Goal: Use online tool/utility: Use online tool/utility

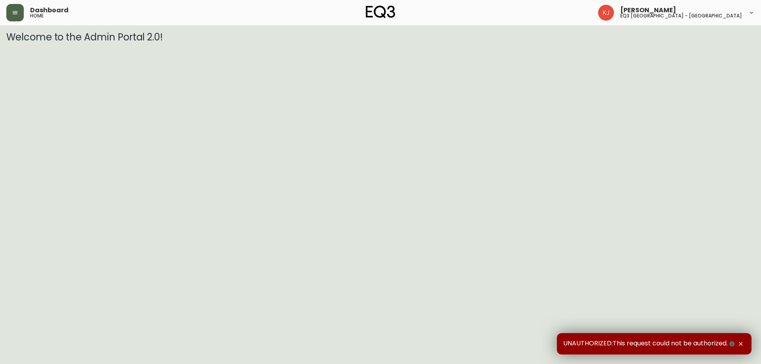
click at [17, 15] on icon "button" at bounding box center [15, 13] width 6 height 6
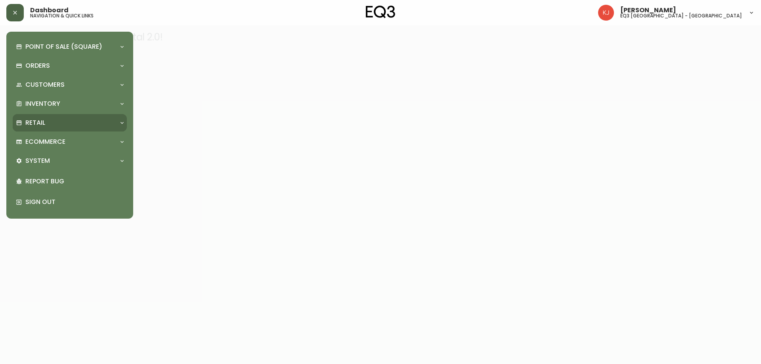
click at [64, 123] on div "Retail" at bounding box center [66, 123] width 100 height 9
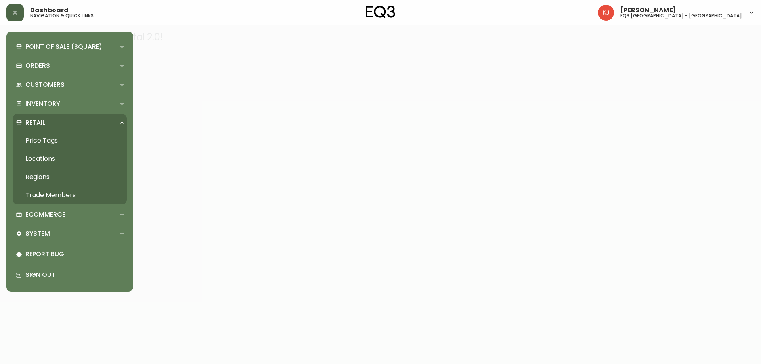
click at [57, 143] on link "Price Tags" at bounding box center [70, 141] width 114 height 18
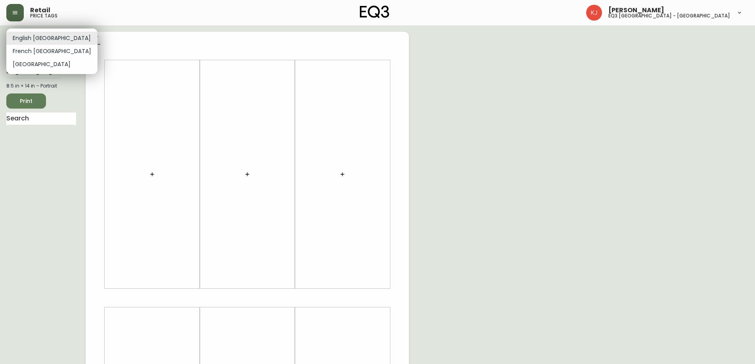
click at [50, 36] on body "Retail price tags [PERSON_NAME] eq3 [GEOGRAPHIC_DATA] - [GEOGRAPHIC_DATA] Engli…" at bounding box center [377, 282] width 755 height 564
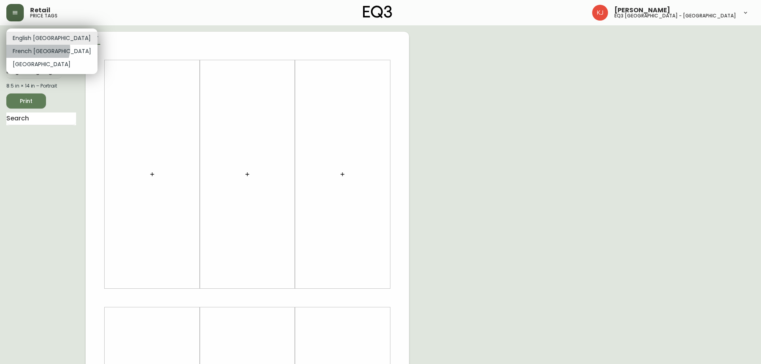
click at [37, 48] on li "French [GEOGRAPHIC_DATA]" at bounding box center [51, 51] width 91 height 13
type input "fr_CA"
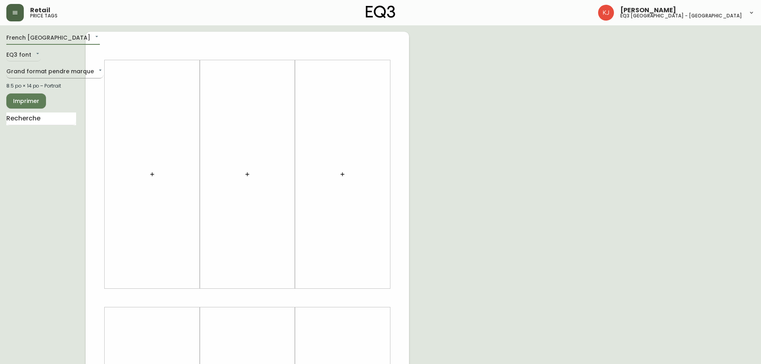
click at [68, 71] on body "Retail price tags [PERSON_NAME] eq3 [GEOGRAPHIC_DATA] - [GEOGRAPHIC_DATA] [GEOG…" at bounding box center [380, 282] width 761 height 564
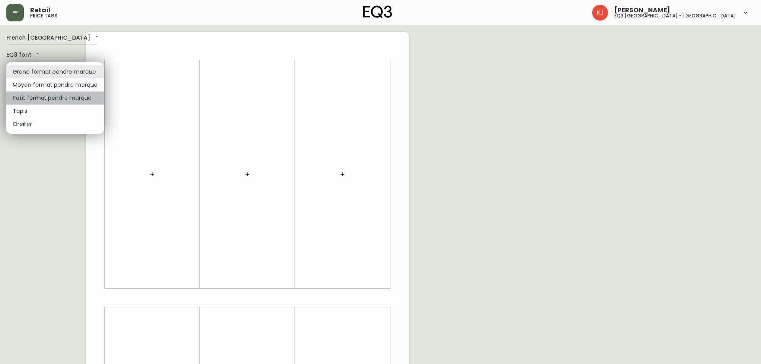
click at [59, 99] on li "Petit format pendre marque" at bounding box center [55, 98] width 98 height 13
type input "small"
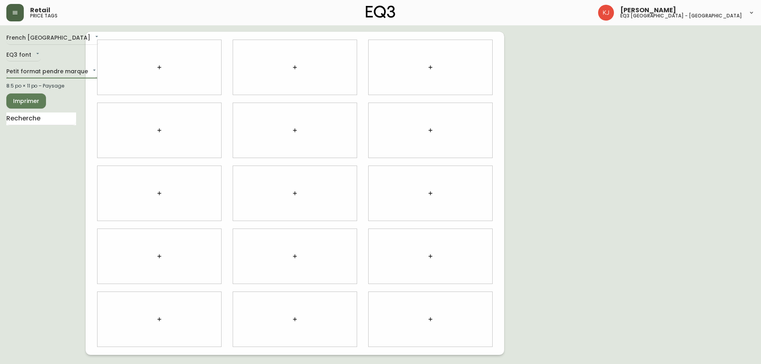
click at [73, 69] on body "Retail price tags [PERSON_NAME] eq3 [GEOGRAPHIC_DATA] - [GEOGRAPHIC_DATA] [GEOG…" at bounding box center [380, 177] width 761 height 355
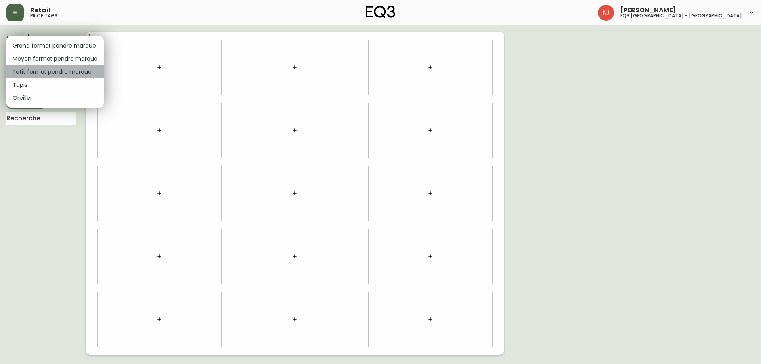
click at [58, 73] on li "Petit format pendre marque" at bounding box center [55, 71] width 98 height 13
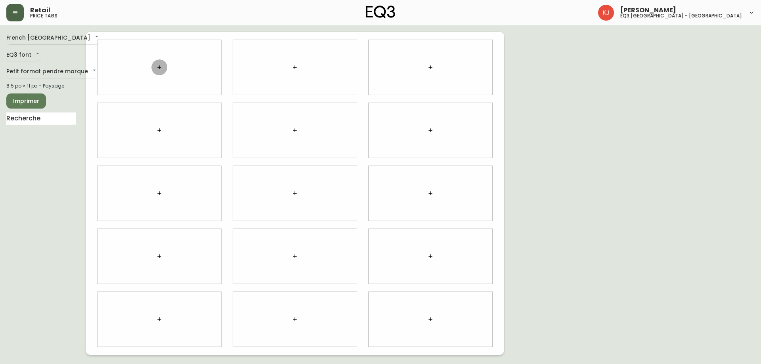
click at [157, 71] on button "button" at bounding box center [159, 67] width 16 height 16
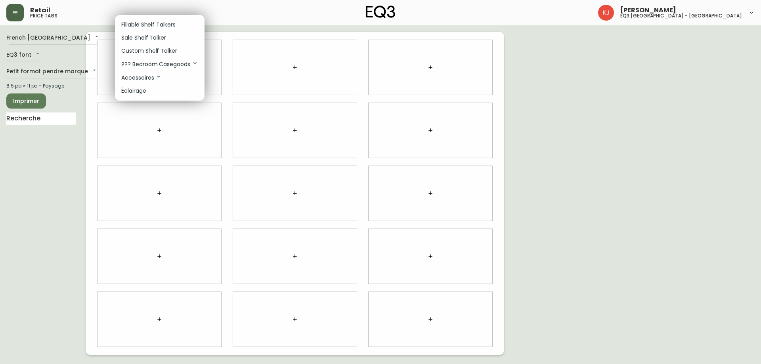
click at [159, 51] on p "Custom Shelf Talker" at bounding box center [149, 51] width 56 height 8
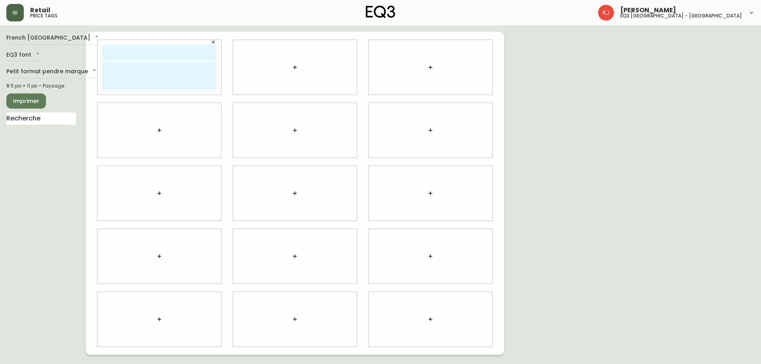
click at [159, 52] on input "text" at bounding box center [159, 52] width 114 height 15
type input "b"
type input "[PERSON_NAME]"
click at [145, 74] on textarea at bounding box center [159, 75] width 114 height 29
type textarea "c"
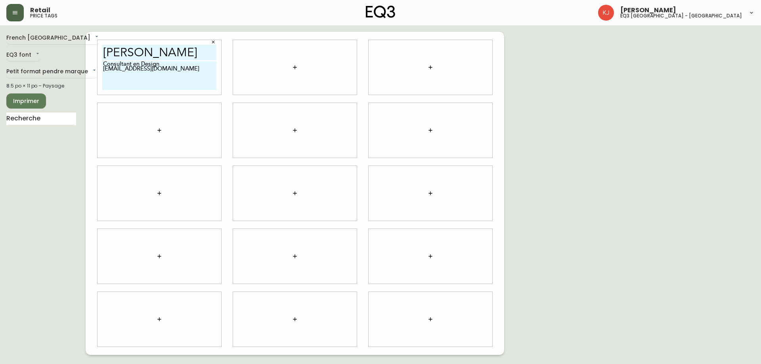
click at [165, 64] on textarea "Consultant en Design [EMAIL_ADDRESS][DOMAIN_NAME]" at bounding box center [159, 75] width 114 height 29
click at [111, 70] on textarea "Consultant en Design [EMAIL_ADDRESS][DOMAIN_NAME]" at bounding box center [159, 75] width 114 height 29
click at [174, 66] on textarea "Consultant en Design [EMAIL_ADDRESS][DOMAIN_NAME]" at bounding box center [159, 75] width 114 height 29
click at [109, 73] on textarea "Consultant en Design [PHONE_NUMBER] [EMAIL_ADDRESS][DOMAIN_NAME]" at bounding box center [159, 75] width 114 height 29
click at [109, 81] on textarea "Consultant en Design [PHONE_NUMBER] [EMAIL_ADDRESS][DOMAIN_NAME]" at bounding box center [159, 75] width 114 height 29
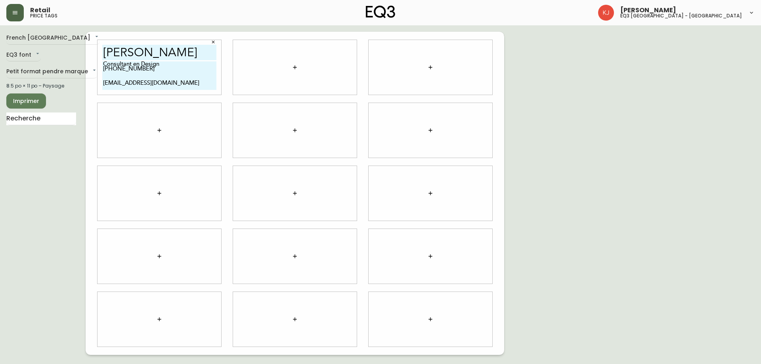
click at [102, 80] on div "[PERSON_NAME] Consultant en Design [PHONE_NUMBER] [EMAIL_ADDRESS][DOMAIN_NAME]" at bounding box center [160, 67] width 124 height 55
click at [103, 81] on textarea "Consultant en Design [PHONE_NUMBER] [EMAIL_ADDRESS][DOMAIN_NAME]" at bounding box center [159, 75] width 114 height 29
click at [142, 68] on textarea "Consultant en Design [PHONE_NUMBER] [EMAIL_ADDRESS][DOMAIN_NAME]" at bounding box center [159, 75] width 114 height 29
click at [102, 68] on textarea "Consultant en Design [PHONE_NUMBER] [EMAIL_ADDRESS][DOMAIN_NAME]" at bounding box center [159, 75] width 114 height 29
click at [170, 84] on textarea "Consultant en Design [PHONE_NUMBER] [EMAIL_ADDRESS][DOMAIN_NAME]" at bounding box center [159, 75] width 114 height 29
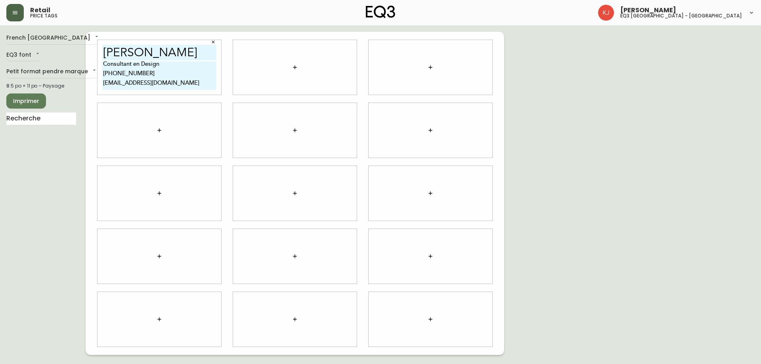
type textarea "Consultant en Design [PHONE_NUMBER] [EMAIL_ADDRESS][DOMAIN_NAME]"
click at [224, 16] on div "Retail price tags" at bounding box center [130, 12] width 249 height 17
click at [296, 67] on icon "button" at bounding box center [295, 67] width 4 height 4
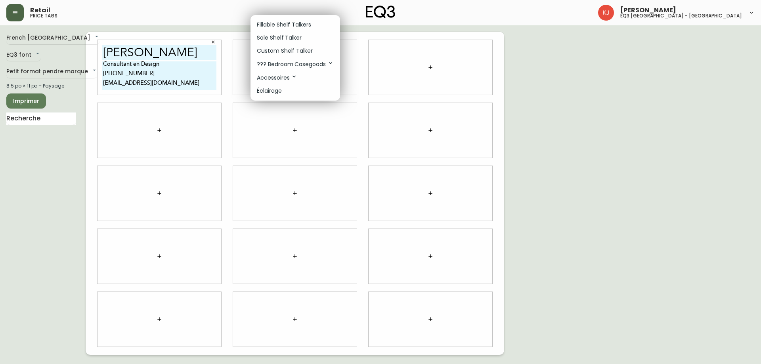
click at [280, 51] on p "Custom Shelf Talker" at bounding box center [285, 51] width 56 height 8
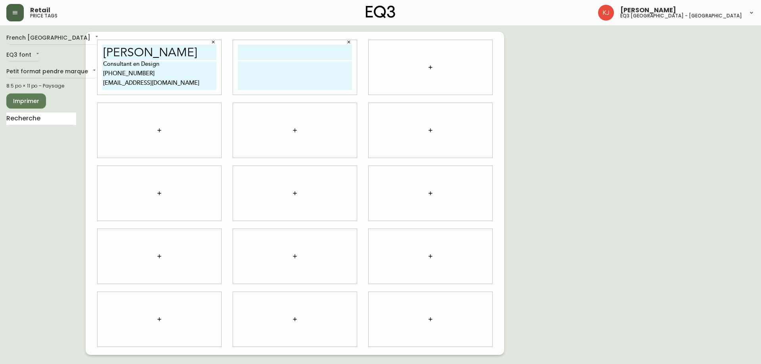
click at [424, 70] on button "button" at bounding box center [431, 67] width 16 height 16
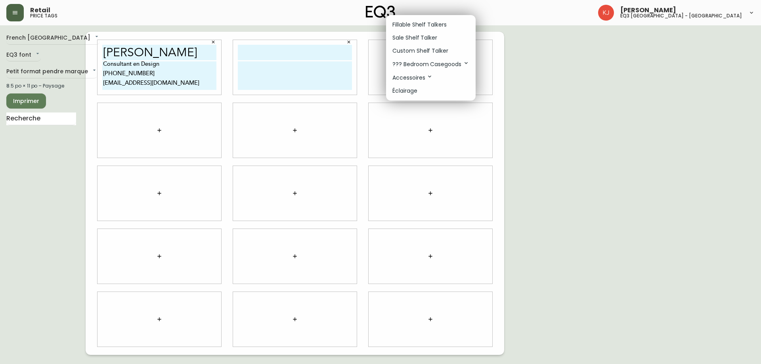
click at [405, 34] on p "Sale Shelf Talker" at bounding box center [414, 38] width 45 height 8
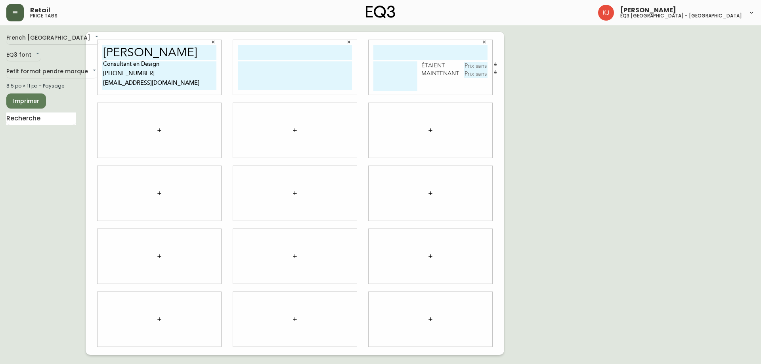
drag, startPoint x: 161, startPoint y: 57, endPoint x: 64, endPoint y: 61, distance: 97.2
click at [65, 60] on div "French Canada fr_CA EQ3 font EQ3 Petit format pendre marque small 8.5 po × 11 p…" at bounding box center [380, 193] width 748 height 323
click at [282, 51] on input "text" at bounding box center [295, 52] width 114 height 15
paste input "[PERSON_NAME]"
type input "[PERSON_NAME]"
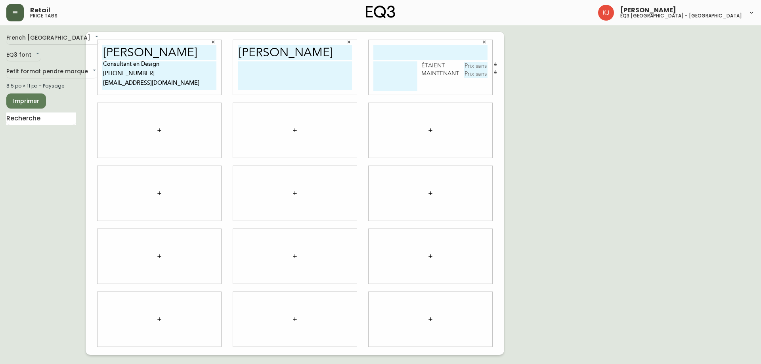
click at [446, 49] on input "text" at bounding box center [430, 52] width 114 height 15
paste input "[PERSON_NAME]"
type input "[PERSON_NAME]"
click at [486, 42] on icon "button" at bounding box center [484, 42] width 5 height 5
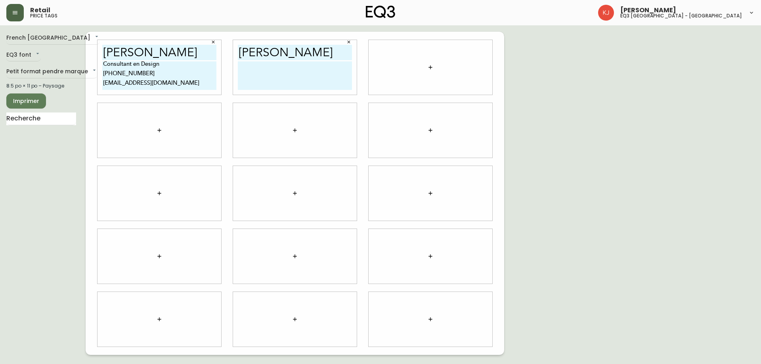
click at [435, 65] on button "button" at bounding box center [431, 67] width 16 height 16
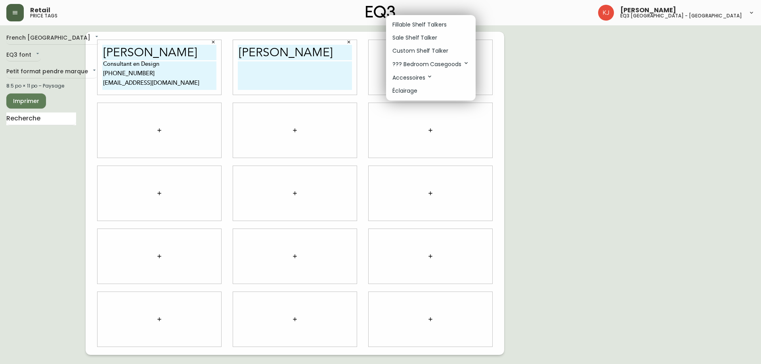
click at [426, 50] on p "Custom Shelf Talker" at bounding box center [420, 51] width 56 height 8
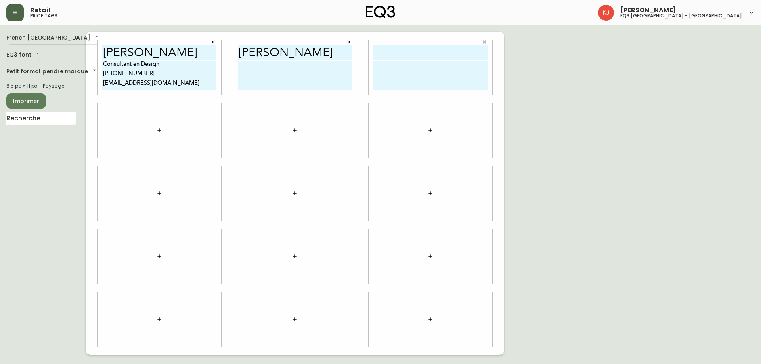
click at [390, 59] on input "text" at bounding box center [430, 52] width 114 height 15
paste input "[PERSON_NAME]"
type input "[PERSON_NAME]"
click at [163, 128] on button "button" at bounding box center [159, 130] width 16 height 16
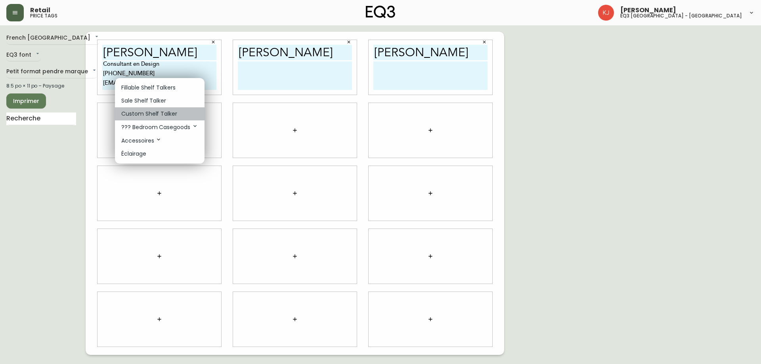
click at [158, 113] on p "Custom Shelf Talker" at bounding box center [149, 114] width 56 height 8
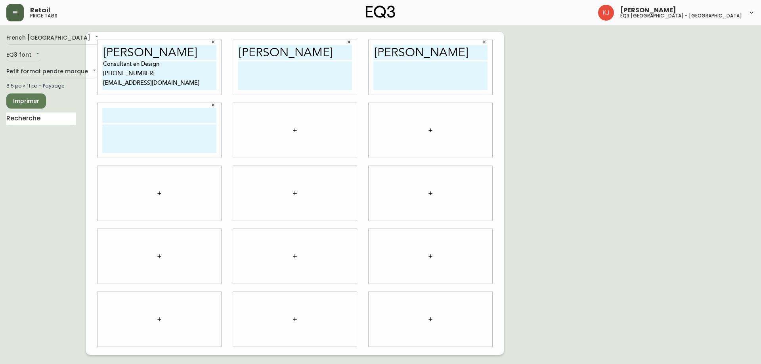
click at [148, 113] on input "text" at bounding box center [159, 115] width 114 height 15
paste input "[PERSON_NAME]"
type input "[PERSON_NAME]"
click at [296, 128] on icon "button" at bounding box center [295, 130] width 6 height 6
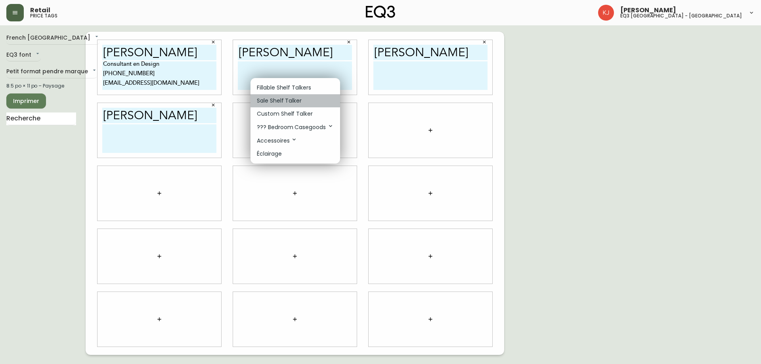
click at [282, 100] on p "Sale Shelf Talker" at bounding box center [279, 101] width 45 height 8
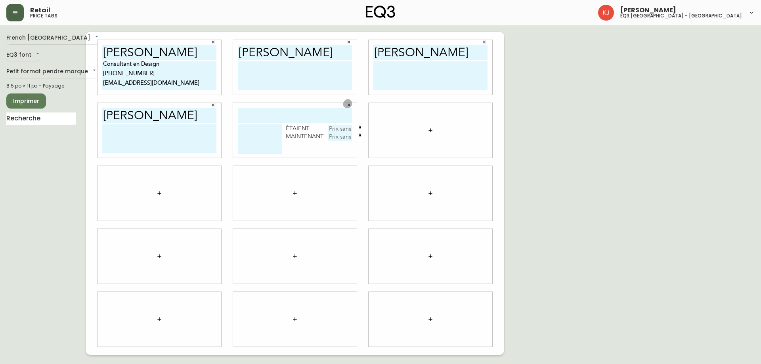
click at [350, 109] on button "button" at bounding box center [349, 105] width 12 height 12
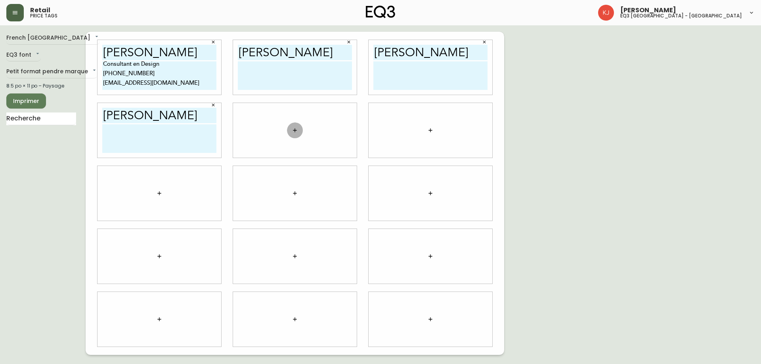
click at [294, 130] on icon "button" at bounding box center [295, 130] width 4 height 4
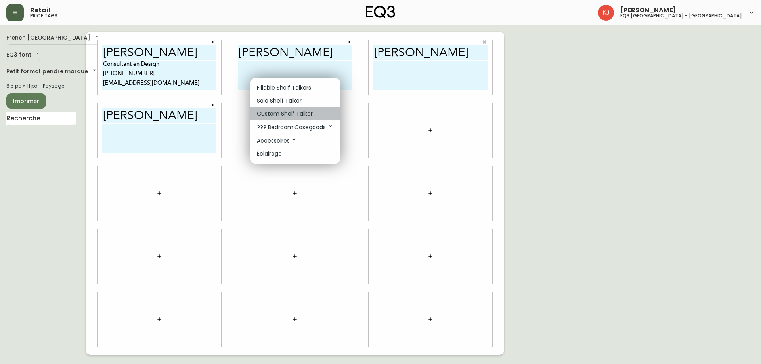
click at [278, 113] on p "Custom Shelf Talker" at bounding box center [285, 114] width 56 height 8
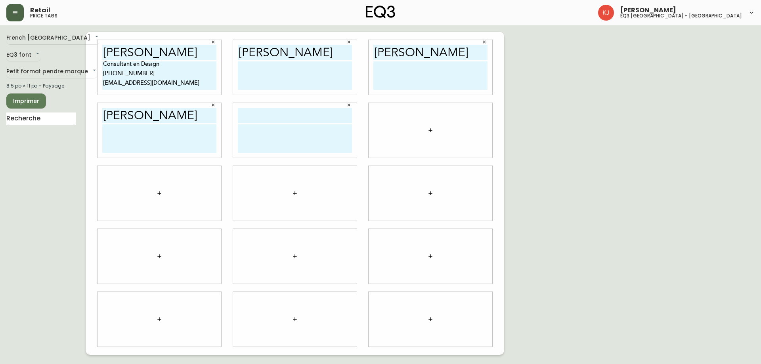
click at [271, 113] on input "text" at bounding box center [295, 115] width 114 height 15
paste input "[PERSON_NAME]"
type input "[PERSON_NAME]"
click at [431, 126] on button "button" at bounding box center [431, 130] width 16 height 16
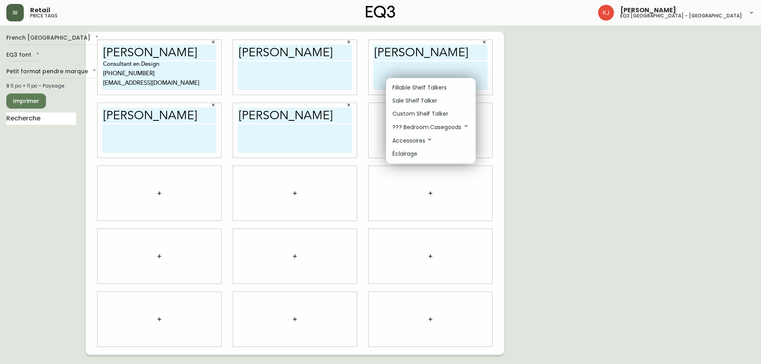
click at [406, 113] on p "Custom Shelf Talker" at bounding box center [420, 114] width 56 height 8
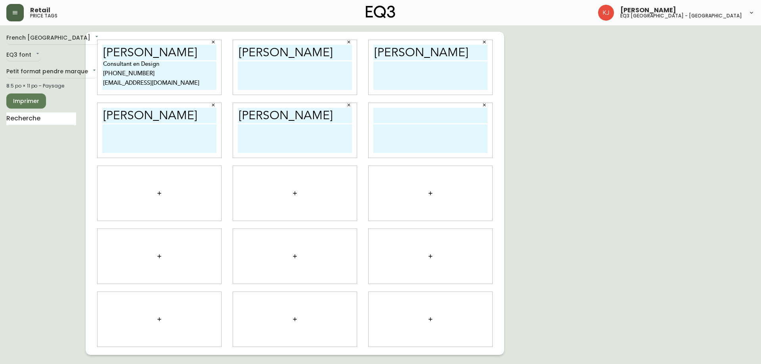
click at [411, 107] on div at bounding box center [431, 130] width 124 height 55
click at [409, 114] on input "text" at bounding box center [430, 115] width 114 height 15
paste input "[PERSON_NAME]"
type input "[PERSON_NAME]"
click at [173, 191] on div at bounding box center [160, 193] width 124 height 55
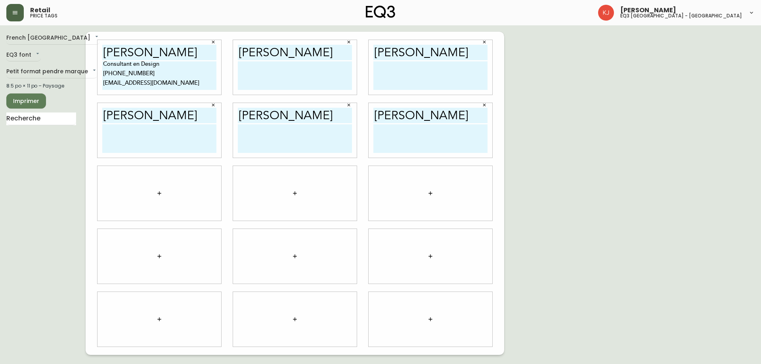
click at [161, 190] on button "button" at bounding box center [159, 193] width 16 height 16
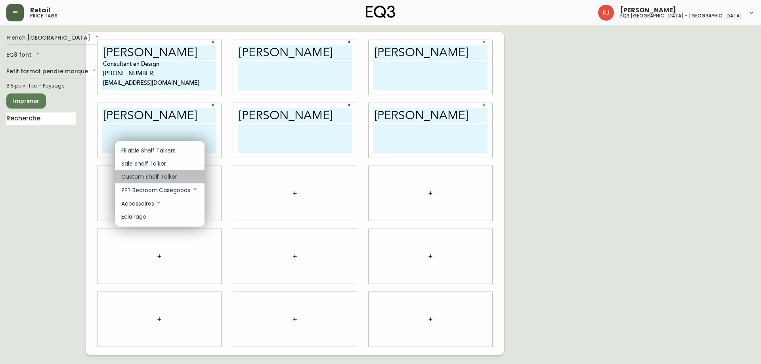
click at [161, 174] on p "Custom Shelf Talker" at bounding box center [149, 177] width 56 height 8
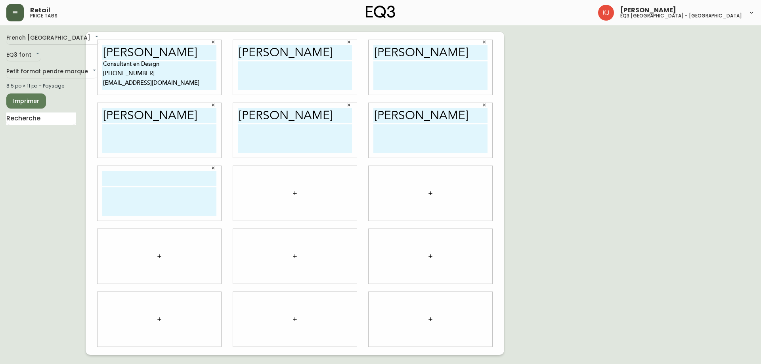
click at [138, 175] on input "text" at bounding box center [159, 178] width 114 height 15
paste input "[PERSON_NAME]"
type input "[PERSON_NAME]"
click at [298, 193] on icon "button" at bounding box center [295, 193] width 6 height 6
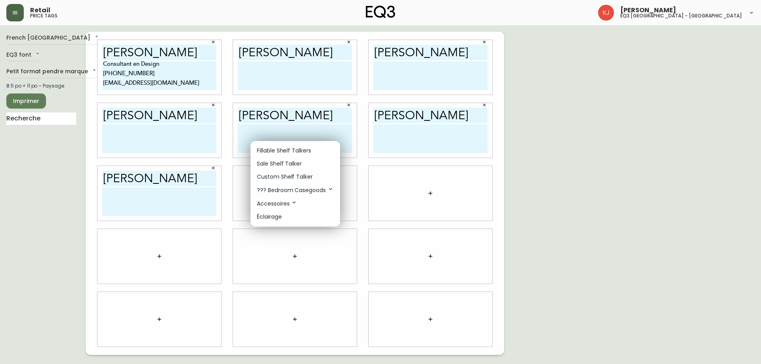
click at [285, 178] on p "Custom Shelf Talker" at bounding box center [285, 177] width 56 height 8
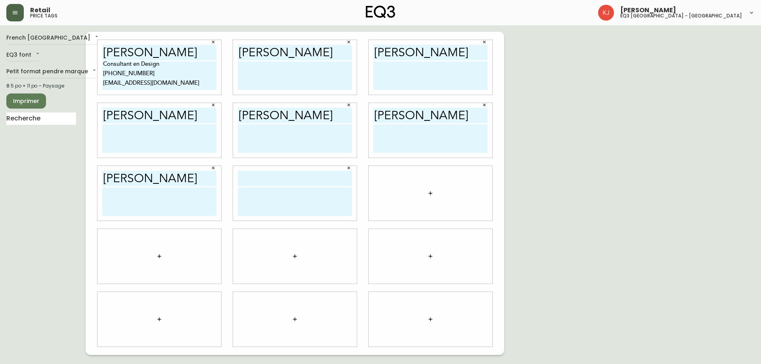
click at [264, 178] on input "text" at bounding box center [295, 178] width 114 height 15
paste input "[PERSON_NAME]"
type input "[PERSON_NAME]"
click at [142, 76] on textarea "Consultant en Design [PHONE_NUMBER] [EMAIL_ADDRESS][DOMAIN_NAME]" at bounding box center [159, 75] width 114 height 29
click at [140, 74] on textarea "Consultant en Design [PHONE_NUMBER] [EMAIL_ADDRESS][DOMAIN_NAME]" at bounding box center [159, 75] width 114 height 29
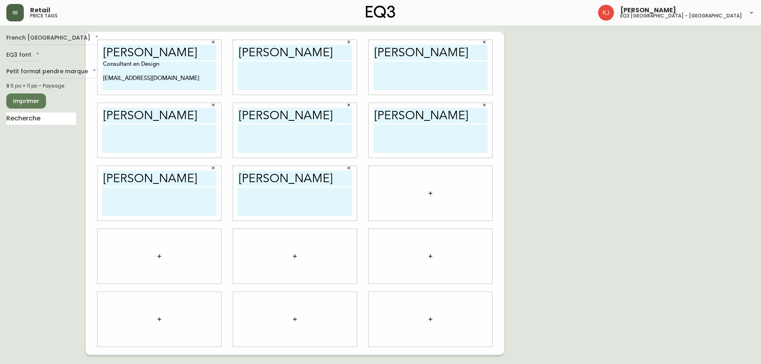
click at [103, 78] on textarea "Consultant en Design [EMAIL_ADDRESS][DOMAIN_NAME]" at bounding box center [159, 75] width 114 height 29
click at [136, 67] on textarea "Consultant en Design [EMAIL_ADDRESS][DOMAIN_NAME]" at bounding box center [159, 75] width 114 height 29
click at [138, 64] on textarea "Consultant en Design [EMAIL_ADDRESS][DOMAIN_NAME]" at bounding box center [159, 75] width 114 height 29
click at [185, 70] on textarea "Consultant en Design [EMAIL_ADDRESS][DOMAIN_NAME]" at bounding box center [159, 75] width 114 height 29
type textarea "Consultant en Design [EMAIL_ADDRESS][DOMAIN_NAME]"
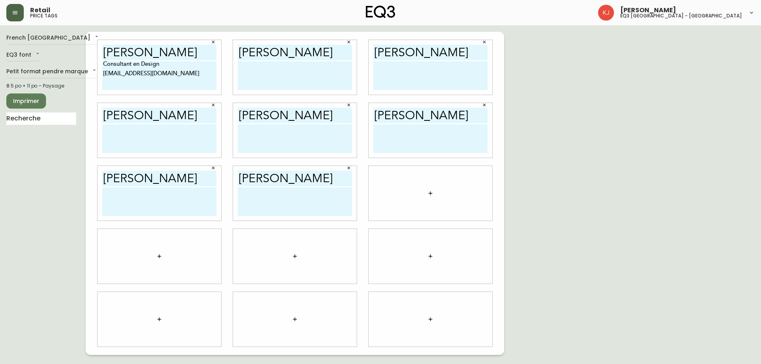
click at [440, 182] on div at bounding box center [431, 193] width 124 height 55
click at [426, 191] on button "button" at bounding box center [431, 193] width 16 height 16
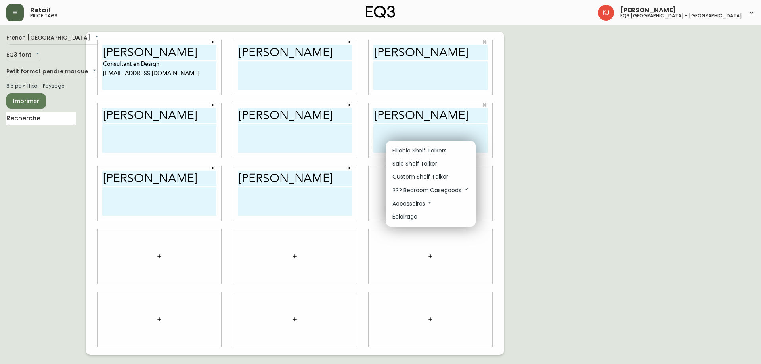
click at [412, 174] on p "Custom Shelf Talker" at bounding box center [420, 177] width 56 height 8
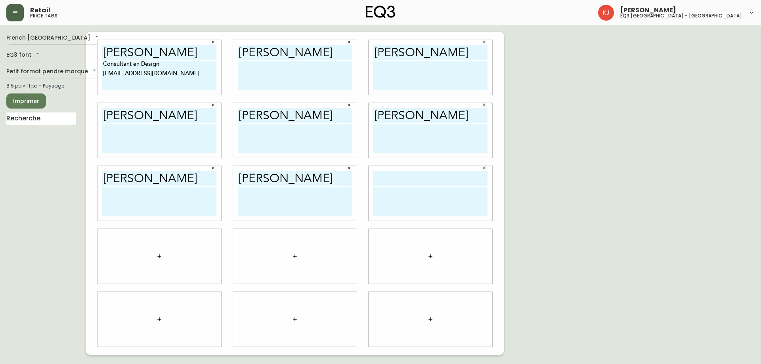
click at [396, 177] on input "text" at bounding box center [430, 178] width 114 height 15
paste input "[PERSON_NAME]"
type input "[PERSON_NAME]"
click at [155, 256] on button "button" at bounding box center [159, 257] width 16 height 16
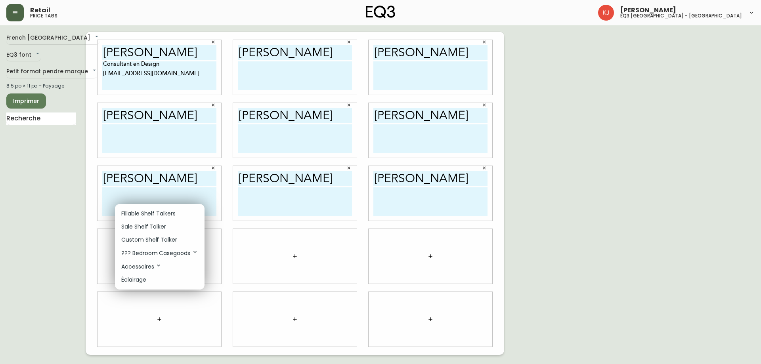
click at [151, 238] on p "Custom Shelf Talker" at bounding box center [149, 240] width 56 height 8
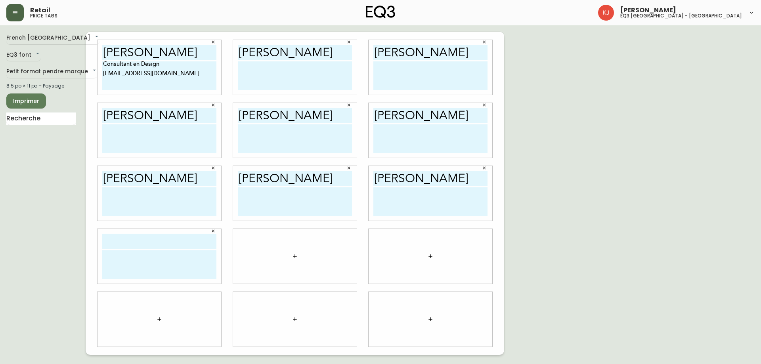
click at [147, 238] on input "text" at bounding box center [159, 241] width 114 height 15
paste input "[PERSON_NAME]"
type input "[PERSON_NAME]"
click at [291, 252] on button "button" at bounding box center [295, 257] width 16 height 16
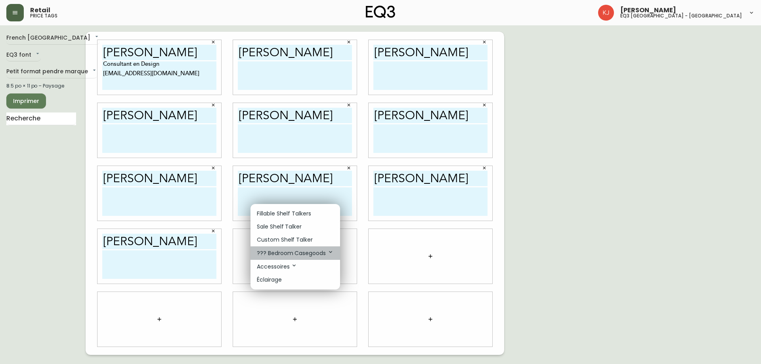
click at [291, 252] on p "??? Bedroom Casegoods" at bounding box center [295, 253] width 77 height 9
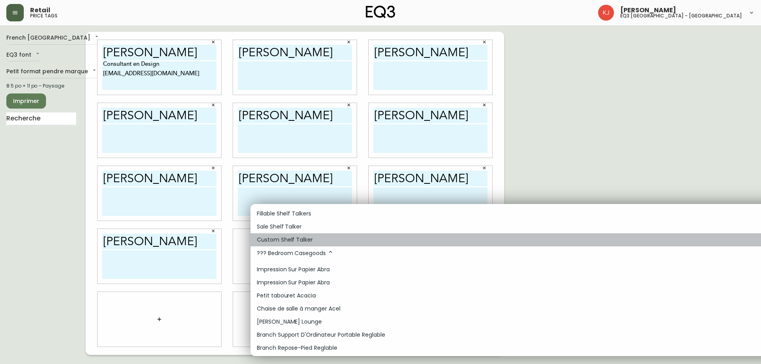
click at [277, 238] on p "Custom Shelf Talker" at bounding box center [285, 240] width 56 height 8
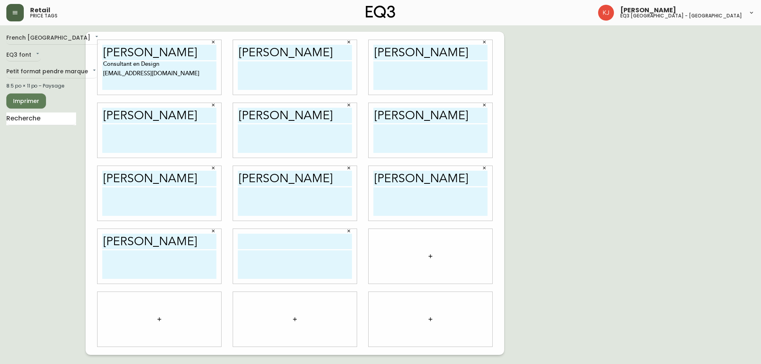
click at [269, 241] on input "text" at bounding box center [295, 241] width 114 height 15
paste input "[PERSON_NAME]"
type input "[PERSON_NAME]"
click at [428, 257] on icon "button" at bounding box center [430, 256] width 6 height 6
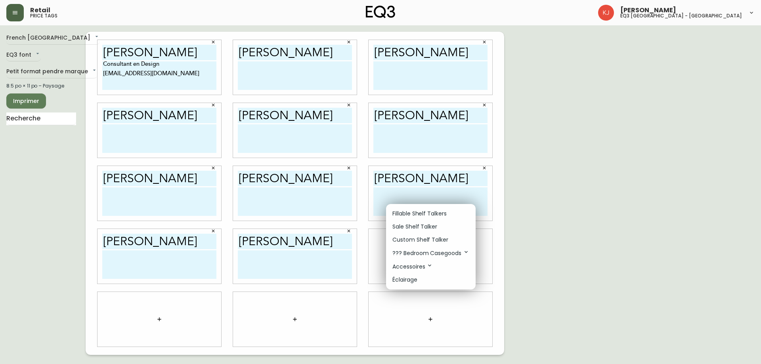
click at [419, 241] on p "Custom Shelf Talker" at bounding box center [420, 240] width 56 height 8
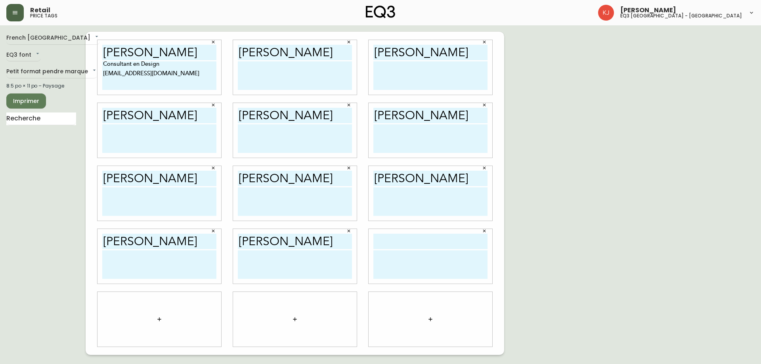
click at [401, 243] on input "text" at bounding box center [430, 241] width 114 height 15
paste input "[PERSON_NAME]"
type input "[PERSON_NAME]"
drag, startPoint x: 117, startPoint y: 79, endPoint x: 81, endPoint y: 60, distance: 40.1
click at [81, 60] on div "French Canada fr_CA EQ3 font EQ3 Petit format pendre marque small 8.5 po × 11 p…" at bounding box center [380, 193] width 748 height 323
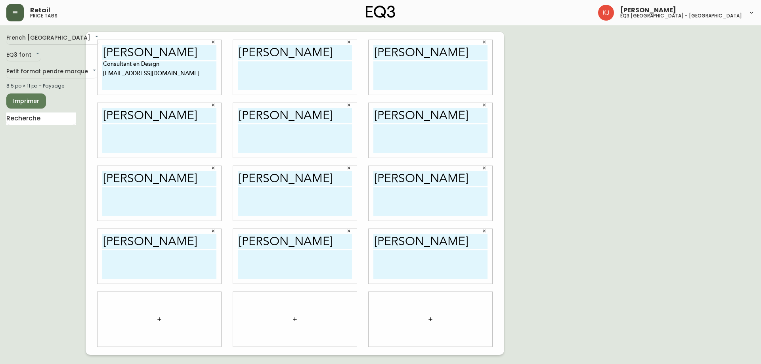
click at [166, 67] on textarea "Consultant en Design [EMAIL_ADDRESS][DOMAIN_NAME]" at bounding box center [159, 75] width 114 height 29
drag, startPoint x: 160, startPoint y: 64, endPoint x: 75, endPoint y: 61, distance: 85.7
click at [75, 62] on div "French Canada fr_CA EQ3 font EQ3 Petit format pendre marque small 8.5 po × 11 p…" at bounding box center [380, 193] width 748 height 323
drag, startPoint x: 142, startPoint y: 74, endPoint x: 92, endPoint y: 56, distance: 52.9
click at [92, 56] on div "[PERSON_NAME] CONSULTANT EN DESIGN [EMAIL_ADDRESS][DOMAIN_NAME]" at bounding box center [160, 67] width 136 height 63
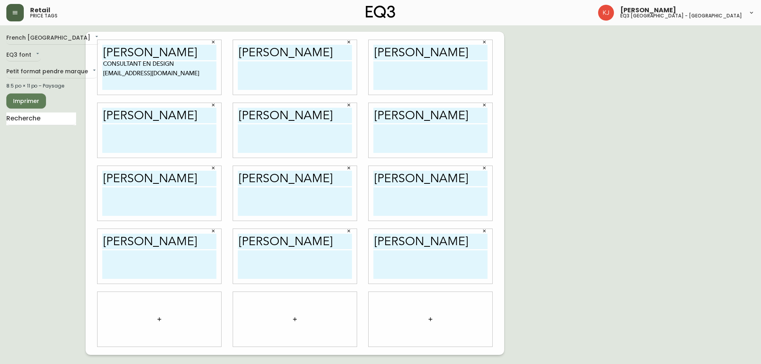
click at [107, 74] on textarea "CONSULTANT EN DESIGN [EMAIL_ADDRESS][DOMAIN_NAME]" at bounding box center [159, 75] width 114 height 29
drag, startPoint x: 154, startPoint y: 75, endPoint x: 88, endPoint y: 60, distance: 68.4
click at [88, 60] on div "[PERSON_NAME] CONSULTANT EN DESIGN [EMAIL_ADDRESS][DOMAIN_NAME] [PERSON_NAME] […" at bounding box center [295, 193] width 419 height 323
type textarea "CONSULTANT EN DESIGN [EMAIL_ADDRESS][DOMAIN_NAME]"
click at [308, 82] on textarea at bounding box center [295, 75] width 114 height 29
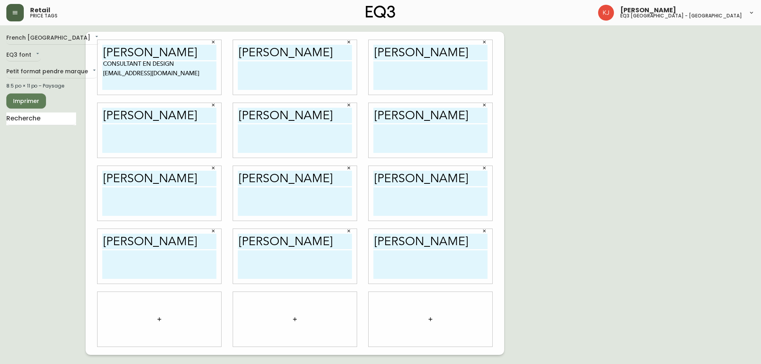
paste textarea "CONSULTANT EN DESIGN [EMAIL_ADDRESS][DOMAIN_NAME]"
type textarea "CONSULTANT EN DESIGN [EMAIL_ADDRESS][DOMAIN_NAME]"
click at [427, 79] on textarea at bounding box center [430, 75] width 114 height 29
paste textarea "CONSULTANT EN DESIGN [EMAIL_ADDRESS][DOMAIN_NAME]"
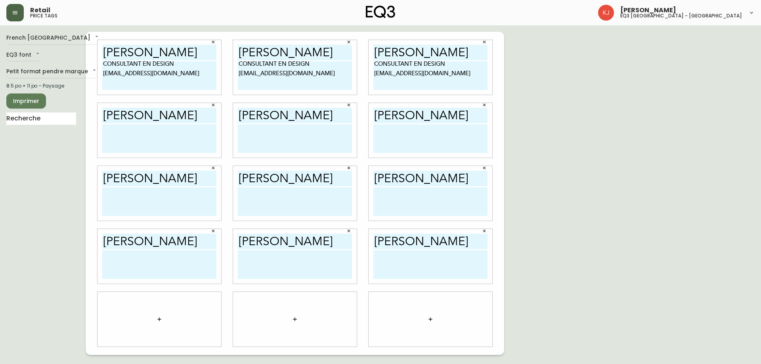
type textarea "CONSULTANT EN DESIGN [EMAIL_ADDRESS][DOMAIN_NAME]"
click at [134, 143] on textarea at bounding box center [159, 138] width 114 height 29
paste textarea "CONSULTANT EN DESIGN [EMAIL_ADDRESS][DOMAIN_NAME]"
type textarea "CONSULTANT EN DESIGN [EMAIL_ADDRESS][DOMAIN_NAME]"
click at [263, 141] on textarea at bounding box center [295, 138] width 114 height 29
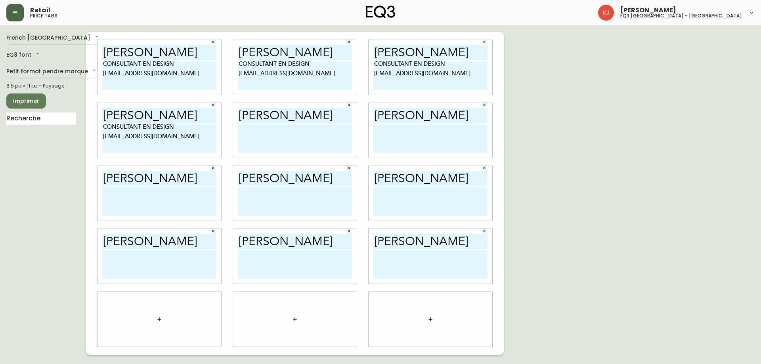
paste textarea "CONSULTANT EN DESIGN [EMAIL_ADDRESS][DOMAIN_NAME]"
type textarea "CONSULTANT EN DESIGN [EMAIL_ADDRESS][DOMAIN_NAME]"
click at [409, 143] on textarea at bounding box center [430, 138] width 114 height 29
paste textarea "CONSULTANT EN DESIGN [EMAIL_ADDRESS][DOMAIN_NAME]"
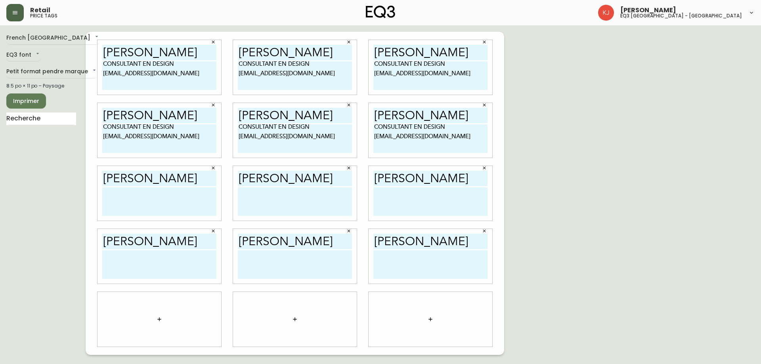
type textarea "CONSULTANT EN DESIGN [EMAIL_ADDRESS][DOMAIN_NAME]"
click at [183, 202] on textarea at bounding box center [159, 201] width 114 height 29
paste textarea "CONSULTANT EN DESIGN [EMAIL_ADDRESS][DOMAIN_NAME]"
type textarea "CONSULTANT EN DESIGN [EMAIL_ADDRESS][DOMAIN_NAME]"
click at [281, 208] on textarea at bounding box center [295, 201] width 114 height 29
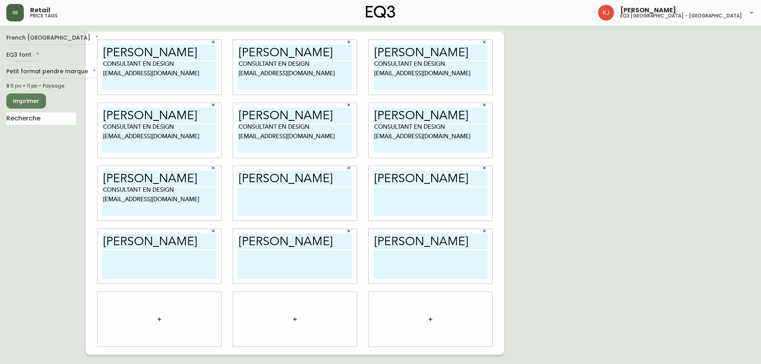
paste textarea "CONSULTANT EN DESIGN [EMAIL_ADDRESS][DOMAIN_NAME]"
type textarea "CONSULTANT EN DESIGN [EMAIL_ADDRESS][DOMAIN_NAME]"
click at [403, 207] on textarea at bounding box center [430, 201] width 114 height 29
paste textarea "CONSULTANT EN DESIGN [EMAIL_ADDRESS][DOMAIN_NAME]"
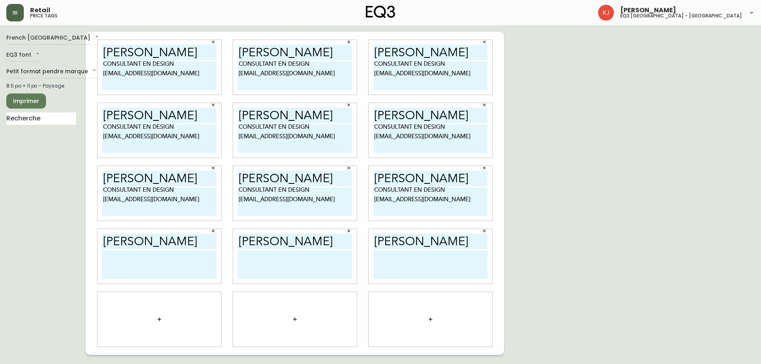
type textarea "CONSULTANT EN DESIGN [EMAIL_ADDRESS][DOMAIN_NAME]"
click at [205, 272] on textarea at bounding box center [159, 265] width 114 height 29
paste textarea "CONSULTANT EN DESIGN [EMAIL_ADDRESS][DOMAIN_NAME]"
type textarea "CONSULTANT EN DESIGN [EMAIL_ADDRESS][DOMAIN_NAME]"
click at [293, 268] on textarea at bounding box center [295, 265] width 114 height 29
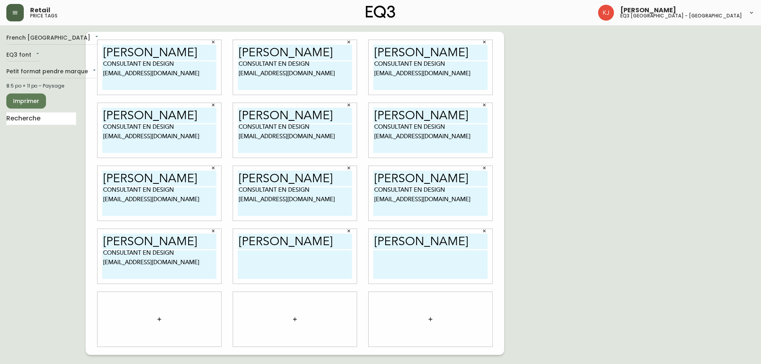
paste textarea "CONSULTANT EN DESIGN [EMAIL_ADDRESS][DOMAIN_NAME]"
type textarea "CONSULTANT EN DESIGN [EMAIL_ADDRESS][DOMAIN_NAME]"
click at [381, 264] on textarea at bounding box center [430, 265] width 114 height 29
paste textarea "CONSULTANT EN DESIGN [EMAIL_ADDRESS][DOMAIN_NAME]"
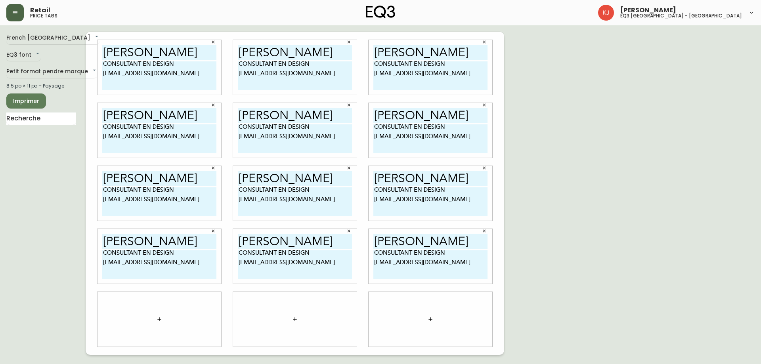
type textarea "CONSULTANT EN DESIGN [EMAIL_ADDRESS][DOMAIN_NAME]"
click at [158, 314] on button "button" at bounding box center [159, 320] width 16 height 16
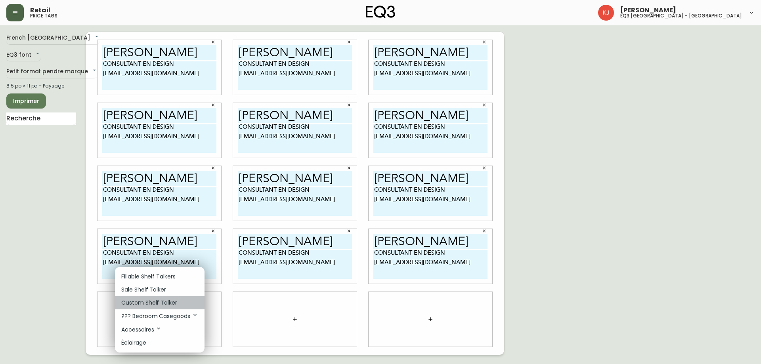
click at [174, 301] on p "Custom Shelf Talker" at bounding box center [149, 303] width 56 height 8
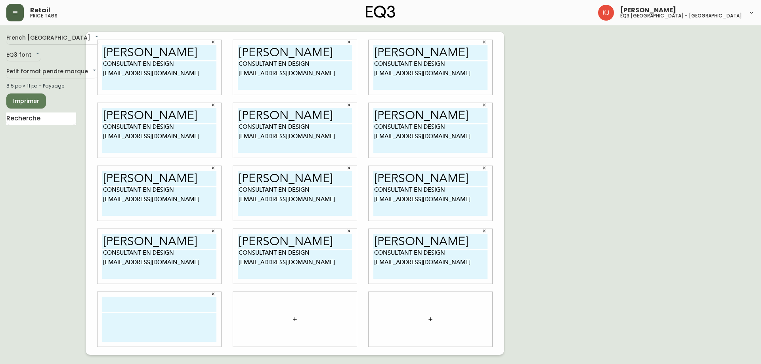
click at [295, 321] on icon "button" at bounding box center [295, 319] width 6 height 6
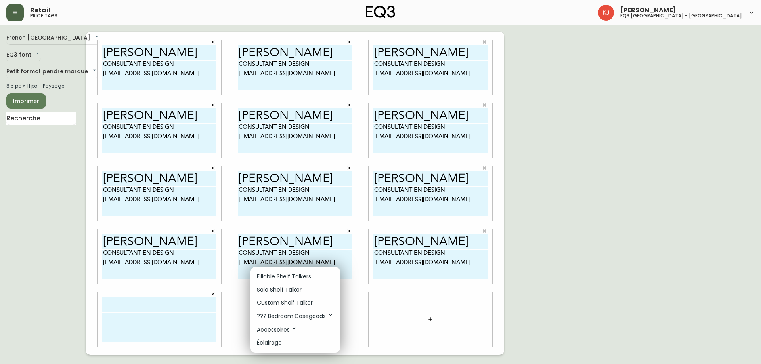
click at [298, 301] on p "Custom Shelf Talker" at bounding box center [285, 303] width 56 height 8
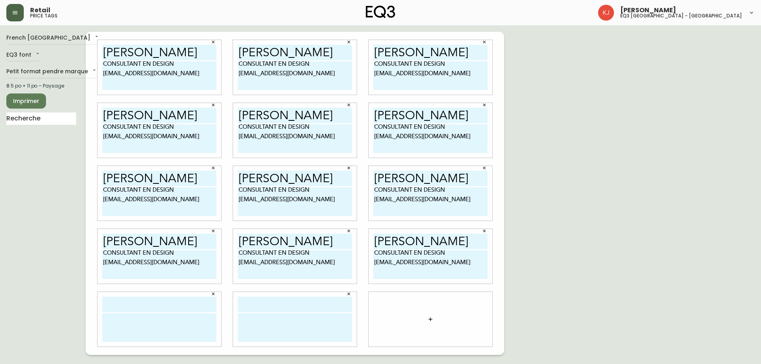
click at [430, 320] on icon "button" at bounding box center [430, 319] width 6 height 6
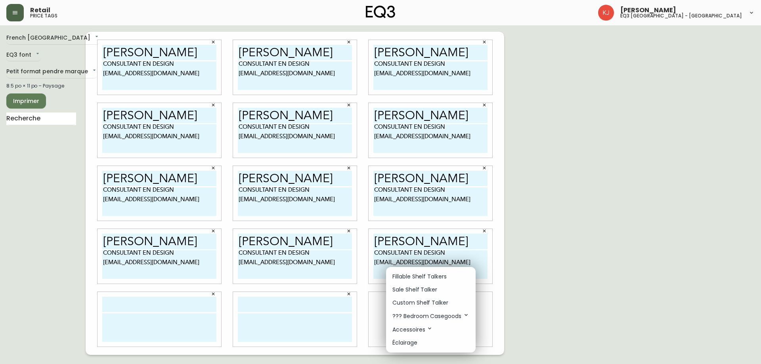
click at [436, 301] on p "Custom Shelf Talker" at bounding box center [420, 303] width 56 height 8
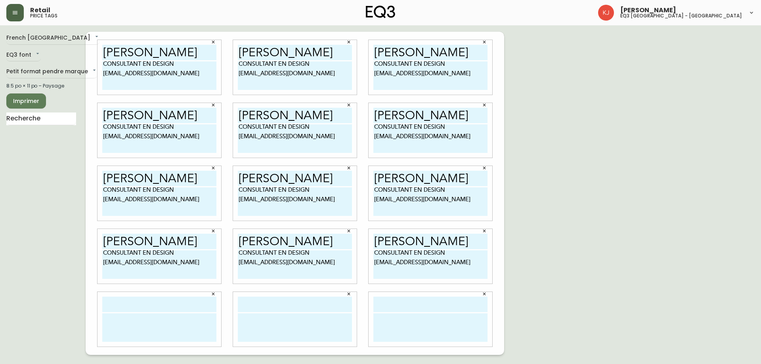
drag, startPoint x: 189, startPoint y: 241, endPoint x: 62, endPoint y: 260, distance: 127.9
click at [62, 260] on div "French Canada fr_CA EQ3 font EQ3 Petit format pendre marque small 8.5 po × 11 p…" at bounding box center [380, 193] width 748 height 323
click at [155, 305] on input "text" at bounding box center [159, 304] width 114 height 15
paste input "[PERSON_NAME]"
type input "[PERSON_NAME]"
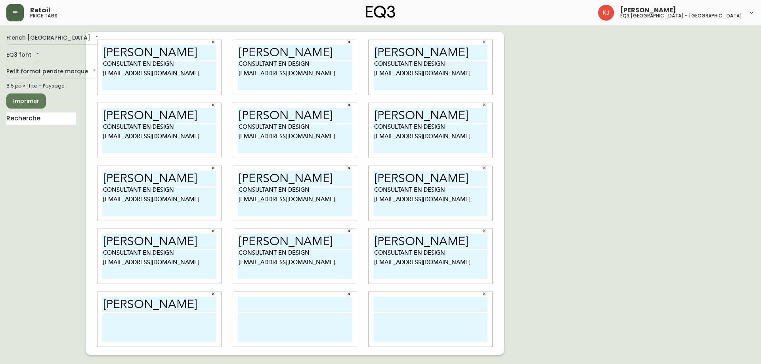
click at [256, 294] on div at bounding box center [295, 319] width 124 height 55
click at [258, 300] on input "text" at bounding box center [295, 304] width 114 height 15
paste input "[PERSON_NAME]"
type input "[PERSON_NAME]"
click at [434, 302] on input "text" at bounding box center [430, 304] width 114 height 15
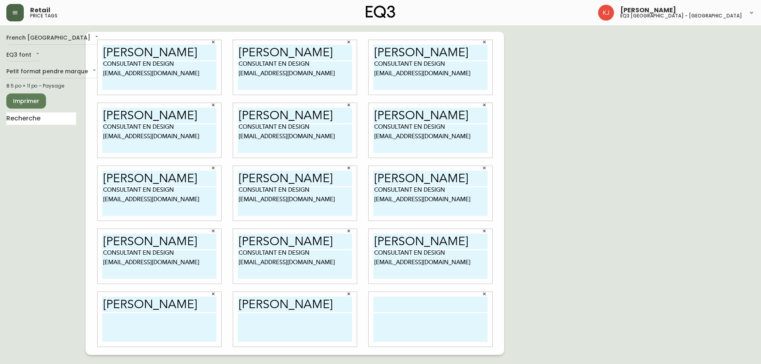
paste input "[PERSON_NAME]"
type input "[PERSON_NAME]"
drag, startPoint x: 155, startPoint y: 266, endPoint x: 84, endPoint y: 252, distance: 72.1
click at [84, 252] on div "French Canada fr_CA EQ3 font EQ3 Petit format pendre marque small 8.5 po × 11 p…" at bounding box center [380, 193] width 748 height 323
click at [159, 328] on textarea at bounding box center [159, 328] width 114 height 29
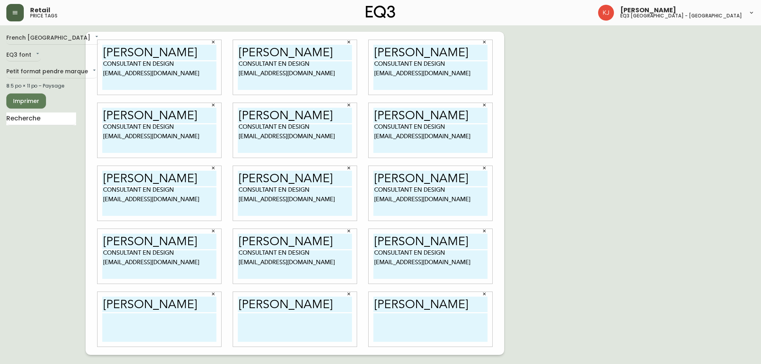
paste textarea "CONSULTANT EN DESIGN [EMAIL_ADDRESS][DOMAIN_NAME]"
type textarea "CONSULTANT EN DESIGN [EMAIL_ADDRESS][DOMAIN_NAME]"
click at [262, 329] on textarea at bounding box center [295, 328] width 114 height 29
paste textarea "CONSULTANT EN DESIGN [EMAIL_ADDRESS][DOMAIN_NAME]"
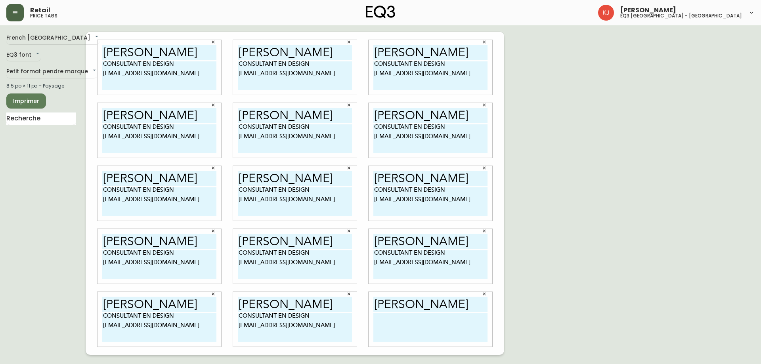
type textarea "CONSULTANT EN DESIGN [EMAIL_ADDRESS][DOMAIN_NAME]"
click at [414, 323] on textarea at bounding box center [430, 328] width 114 height 29
paste textarea "CONSULTANT EN DESIGN [EMAIL_ADDRESS][DOMAIN_NAME]"
type textarea "CONSULTANT EN DESIGN [EMAIL_ADDRESS][DOMAIN_NAME]"
click at [37, 102] on span "Imprimer" at bounding box center [26, 101] width 27 height 10
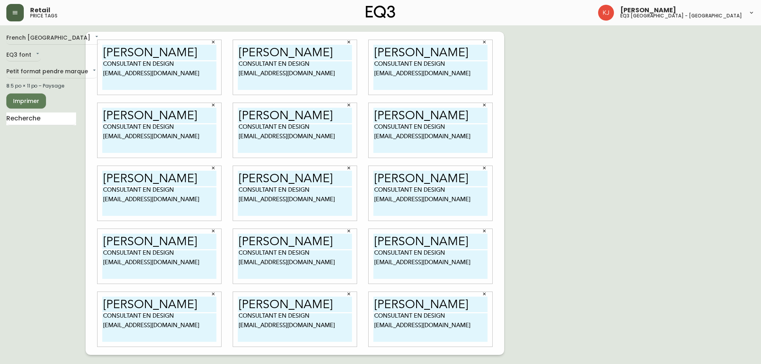
click at [34, 96] on span "Imprimer" at bounding box center [26, 101] width 27 height 10
click at [38, 100] on span "Imprimer" at bounding box center [26, 101] width 27 height 10
click at [33, 178] on div "French Canada fr_CA EQ3 font EQ3 Petit format pendre marque small 8.5 po × 11 p…" at bounding box center [45, 193] width 79 height 323
